Goal: Information Seeking & Learning: Check status

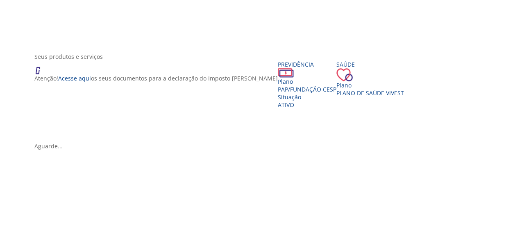
scroll to position [123, 0]
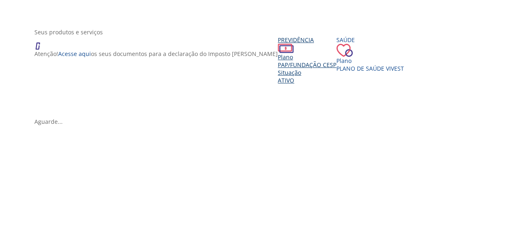
click at [278, 77] on div "Situação" at bounding box center [307, 73] width 59 height 8
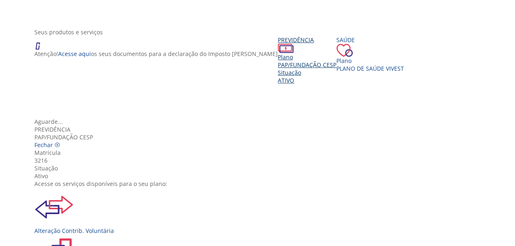
scroll to position [41, 0]
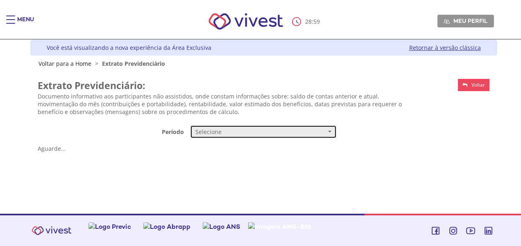
click at [250, 131] on span "Selecione" at bounding box center [260, 132] width 131 height 8
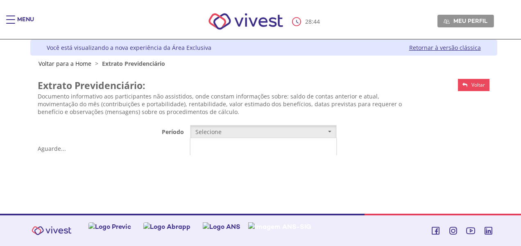
click at [225, 145] on link "Mensal" at bounding box center [263, 147] width 146 height 14
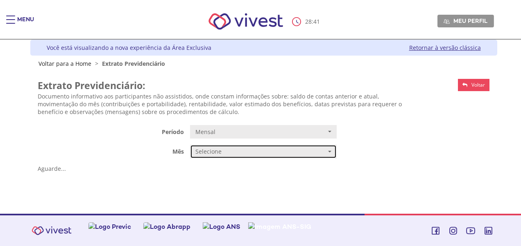
click at [218, 152] on span "Selecione" at bounding box center [260, 152] width 131 height 8
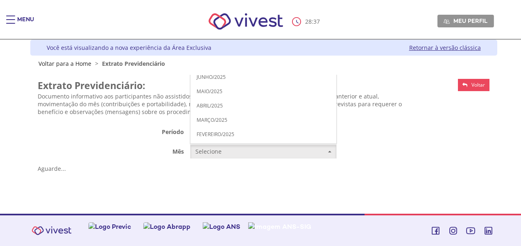
click at [227, 46] on span "AGOSTO/2025" at bounding box center [213, 48] width 33 height 6
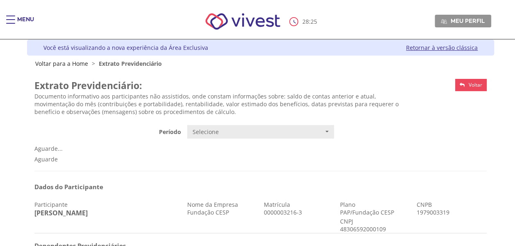
click at [16, 18] on div "Menu" at bounding box center [14, 24] width 16 height 16
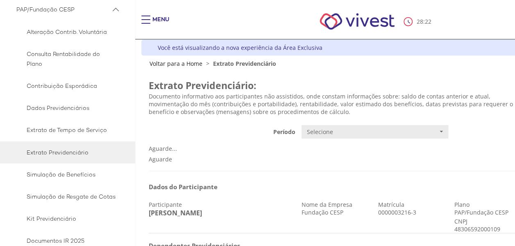
scroll to position [82, 0]
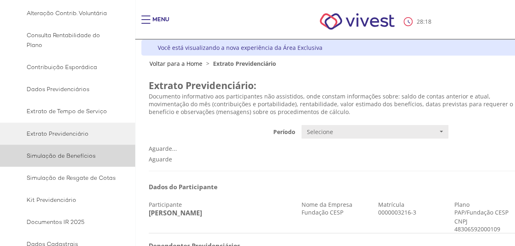
click at [99, 161] on link "Simulação de Benefícios" at bounding box center [67, 156] width 135 height 22
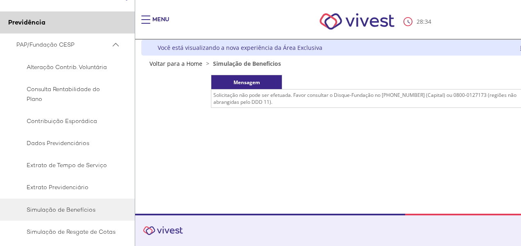
scroll to position [41, 0]
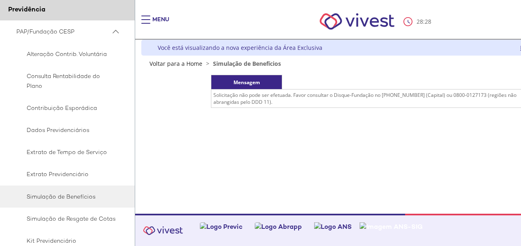
click at [142, 17] on div "Main header" at bounding box center [145, 24] width 9 height 16
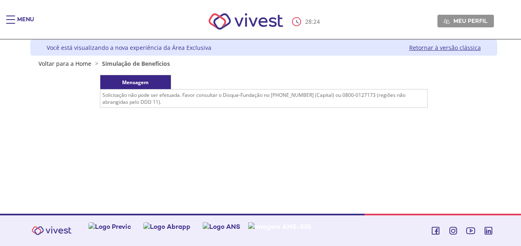
click at [131, 83] on div "Mensagem" at bounding box center [135, 82] width 71 height 14
click at [127, 100] on td "Solicitação não pode ser efetuada. Favor consultar o Disque-Fundação no (11) 30…" at bounding box center [263, 99] width 327 height 18
click at [12, 16] on span "Main header" at bounding box center [10, 16] width 9 height 1
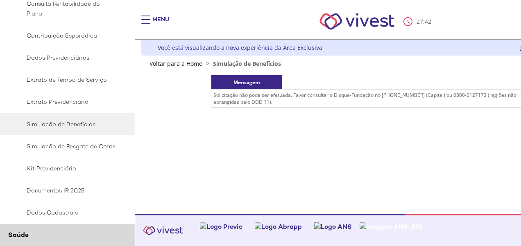
scroll to position [123, 0]
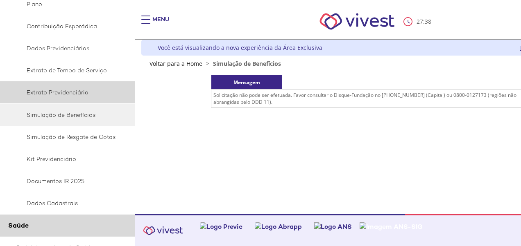
click at [80, 95] on span "Extrato Previdenciário" at bounding box center [65, 93] width 99 height 10
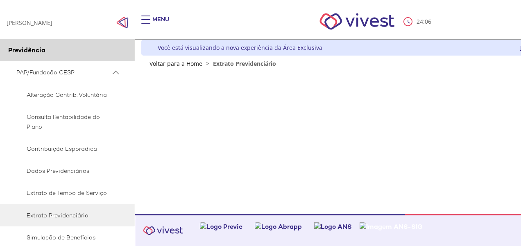
click at [142, 20] on div "Main header" at bounding box center [145, 24] width 9 height 16
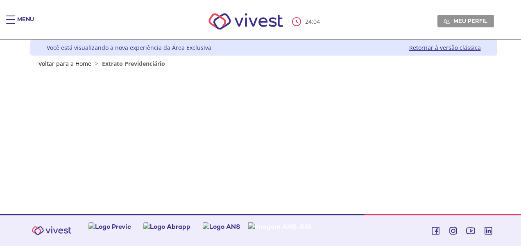
click at [12, 23] on span "Main header" at bounding box center [10, 23] width 9 height 1
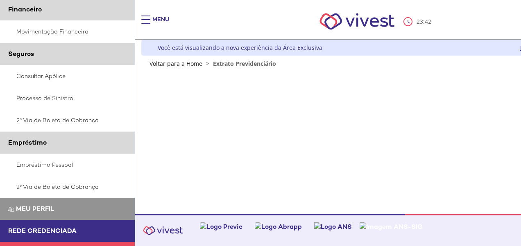
scroll to position [468, 0]
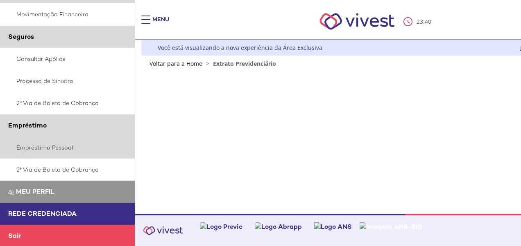
click at [60, 145] on link "Empréstimo Pessoal" at bounding box center [67, 148] width 135 height 22
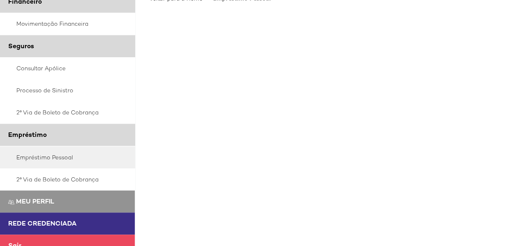
scroll to position [102, 0]
